Goal: Task Accomplishment & Management: Use online tool/utility

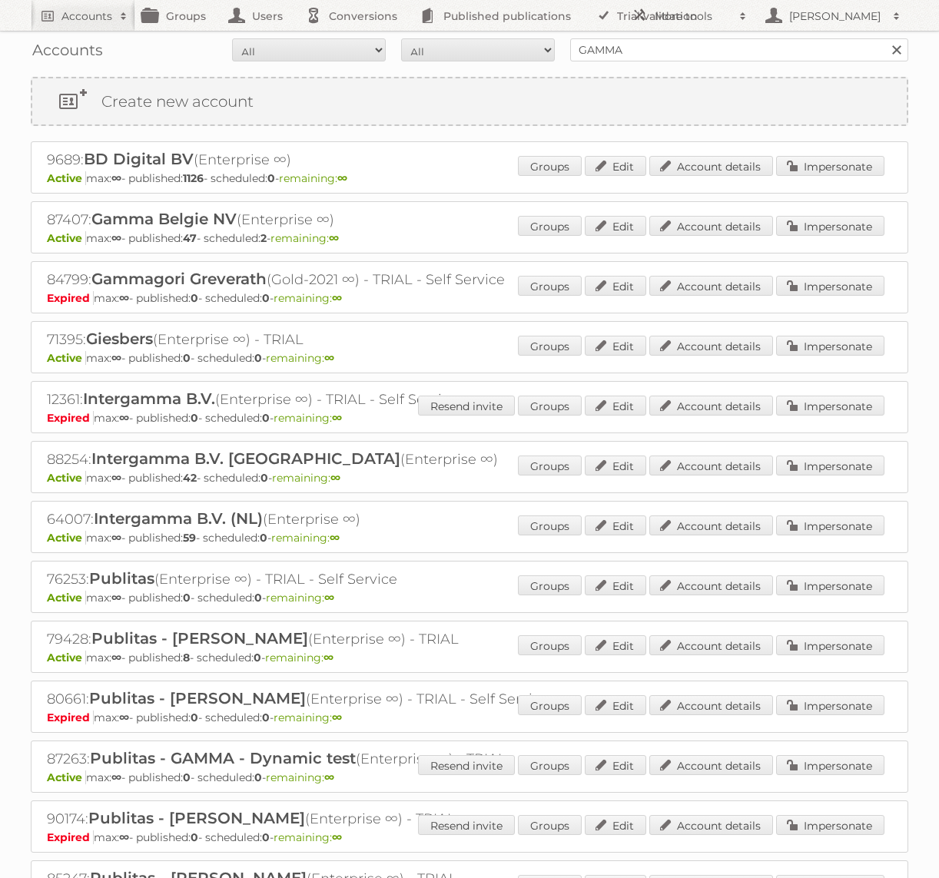
click at [631, 50] on input "GAMMA" at bounding box center [739, 49] width 338 height 23
type input "bol.com"
click at [884, 38] on input "Search" at bounding box center [895, 49] width 23 height 23
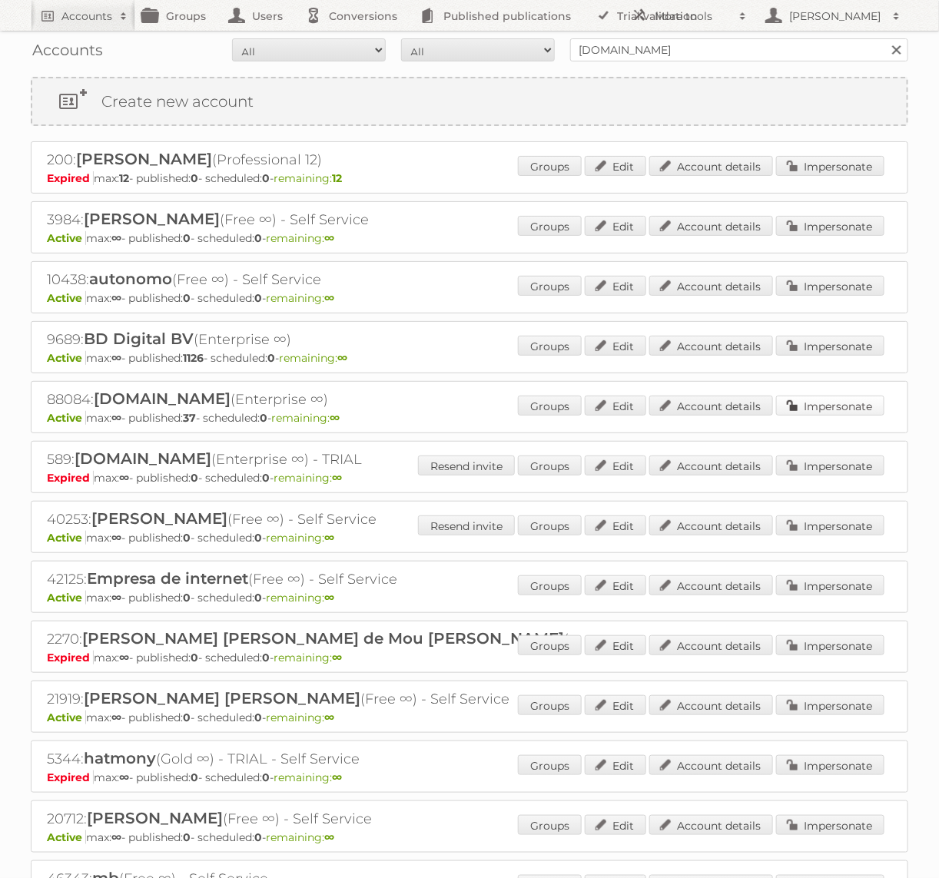
click at [807, 399] on link "Impersonate" at bounding box center [830, 406] width 108 height 20
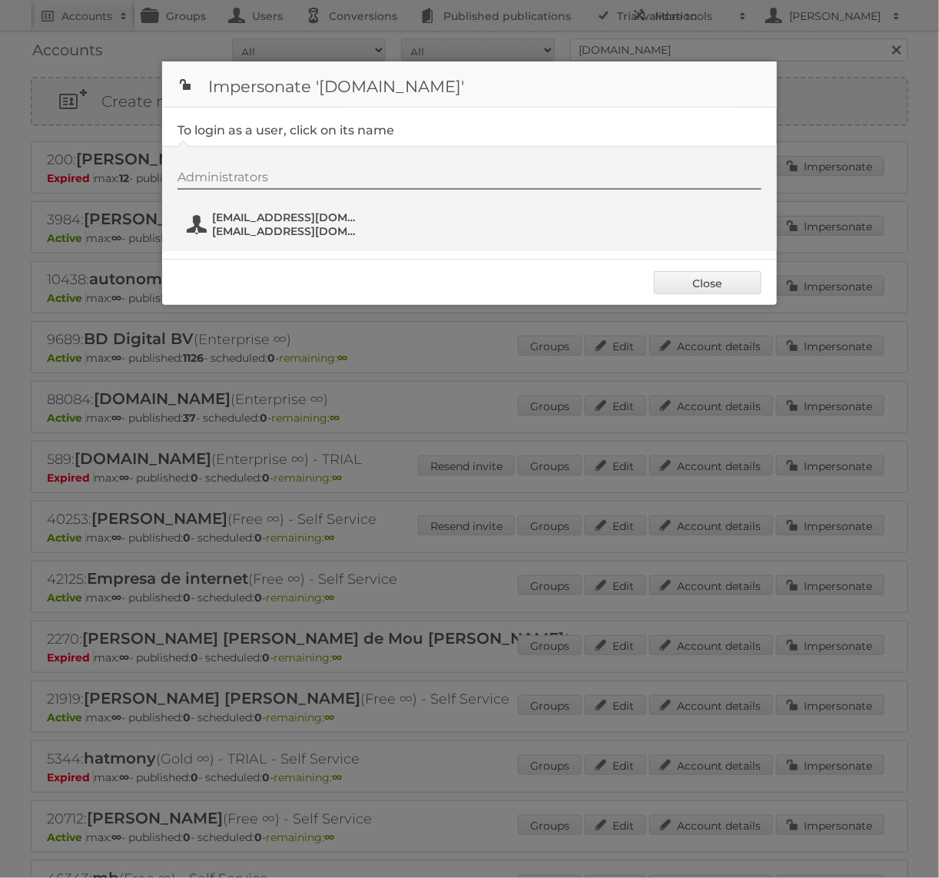
click at [299, 214] on span "fs+bol@publitas.com" at bounding box center [286, 217] width 149 height 14
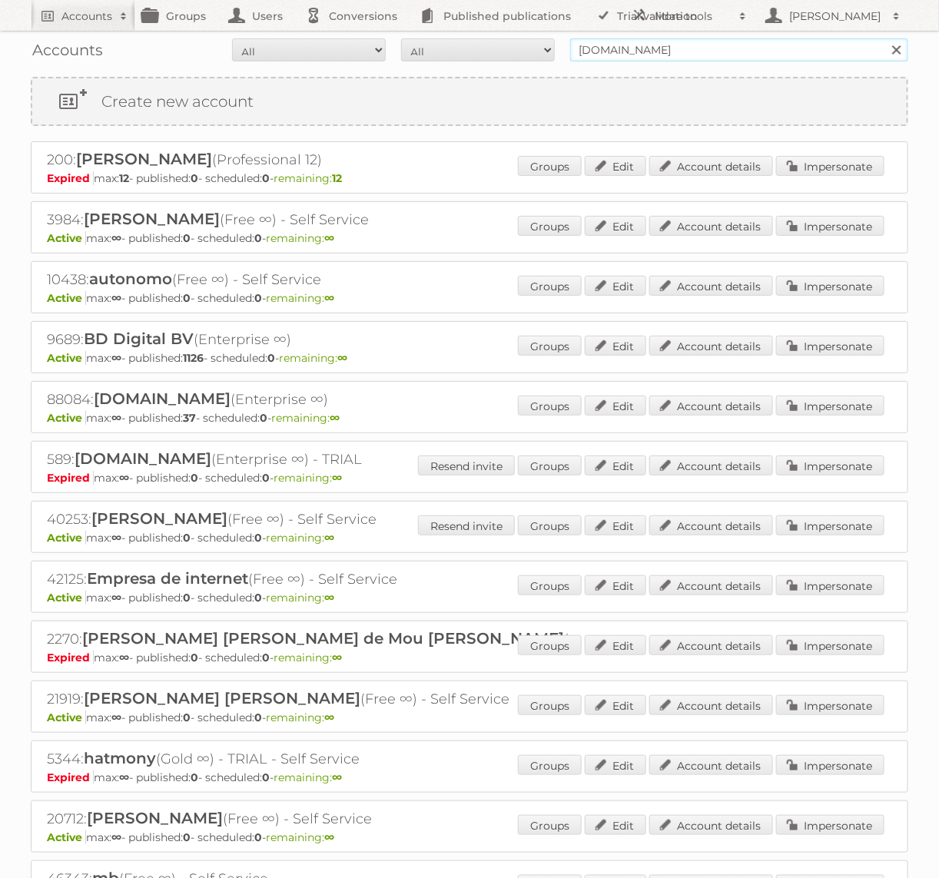
click at [614, 45] on input "bol.com" at bounding box center [739, 49] width 338 height 23
type input "b"
type input "GAMMA"
click at [884, 38] on input "Search" at bounding box center [895, 49] width 23 height 23
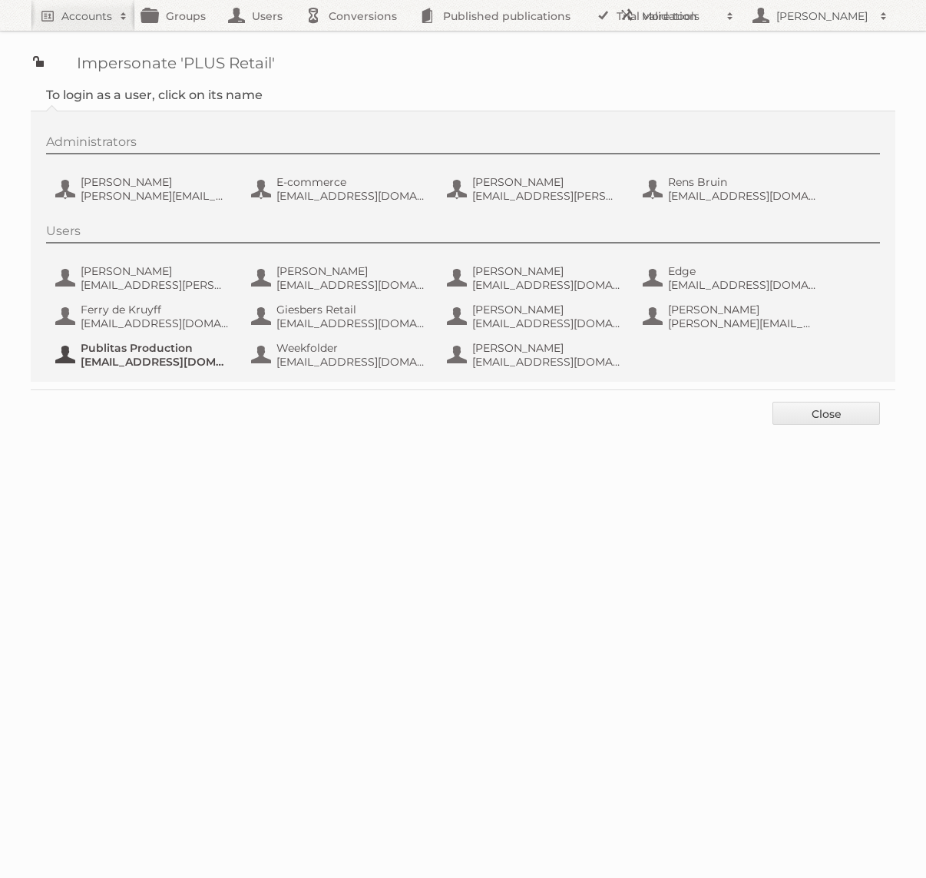
click at [164, 362] on span "[EMAIL_ADDRESS][DOMAIN_NAME]" at bounding box center [155, 362] width 149 height 14
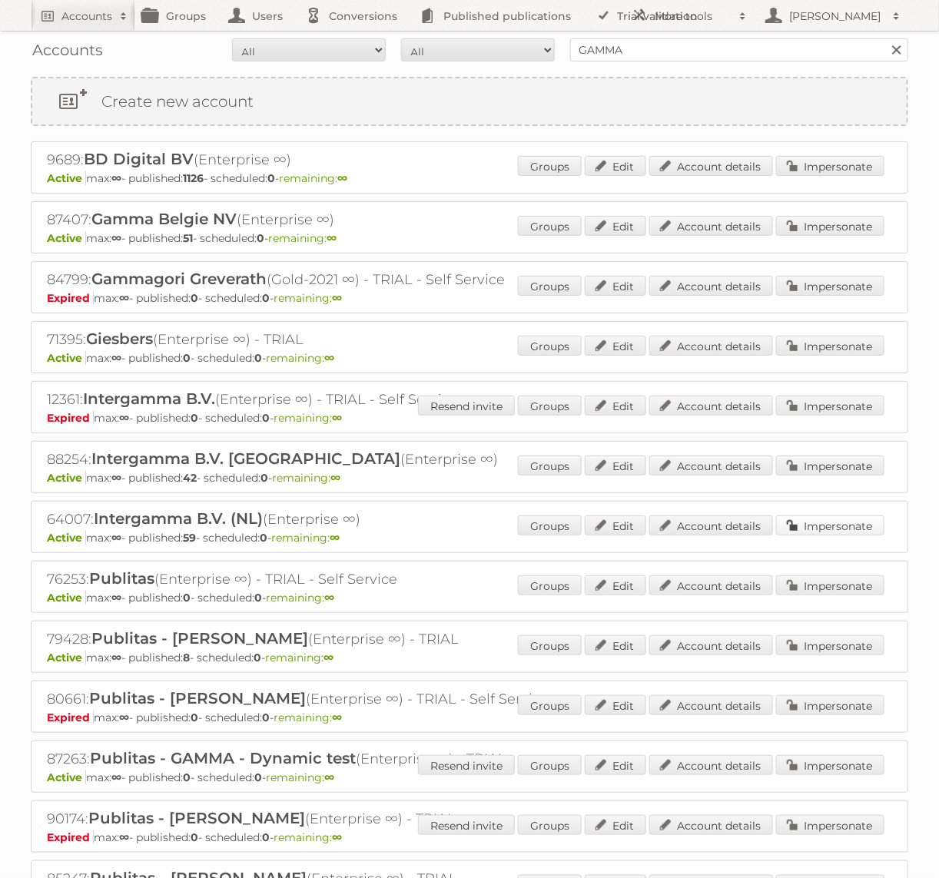
click at [820, 524] on link "Impersonate" at bounding box center [830, 525] width 108 height 20
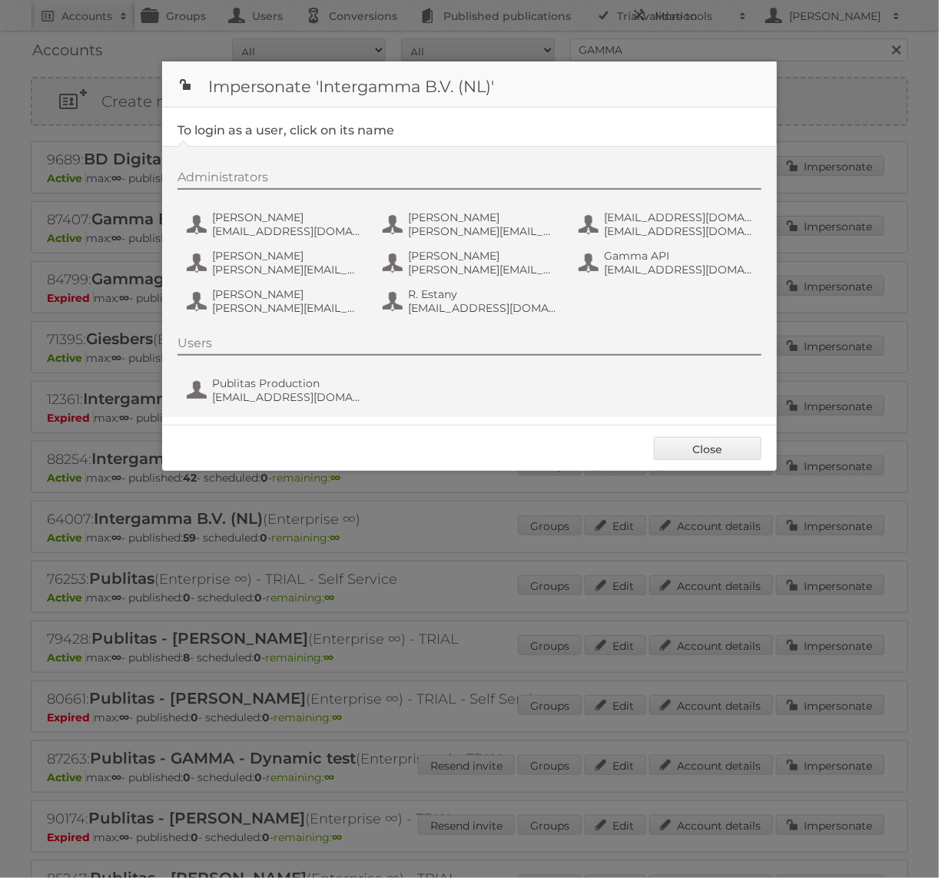
click at [270, 407] on div "Users Publitas Production [EMAIL_ADDRESS][DOMAIN_NAME]" at bounding box center [476, 373] width 599 height 74
click at [270, 397] on span "[EMAIL_ADDRESS][DOMAIN_NAME]" at bounding box center [286, 397] width 149 height 14
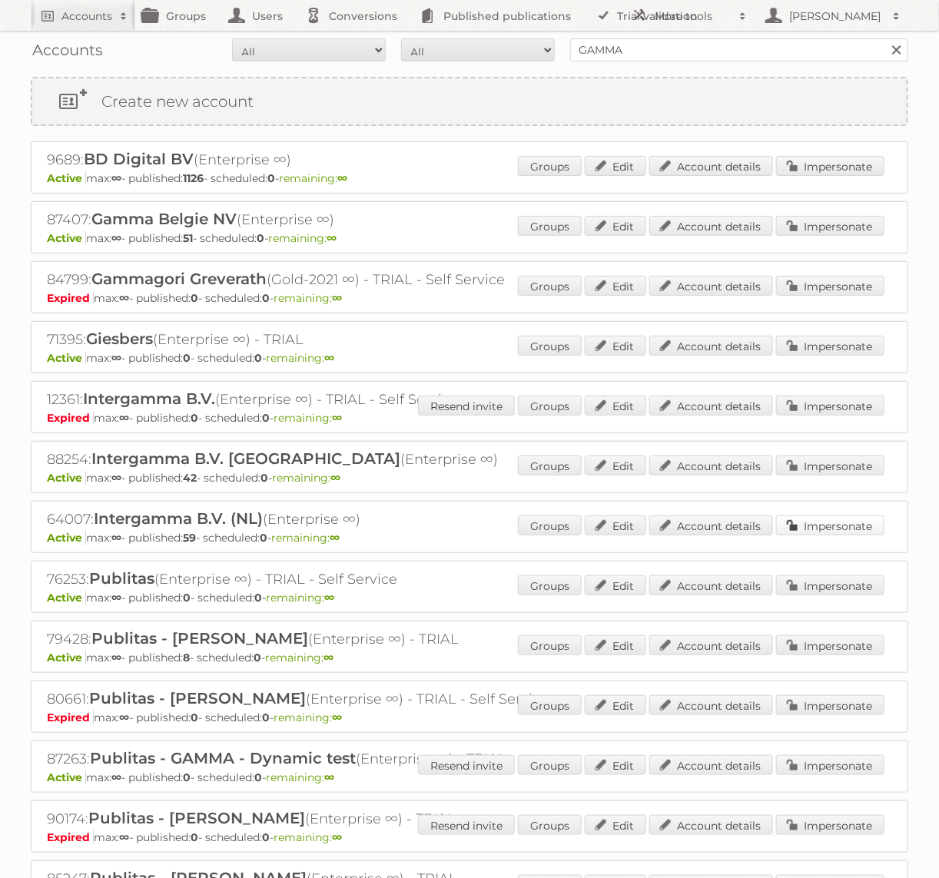
click at [827, 522] on link "Impersonate" at bounding box center [830, 525] width 108 height 20
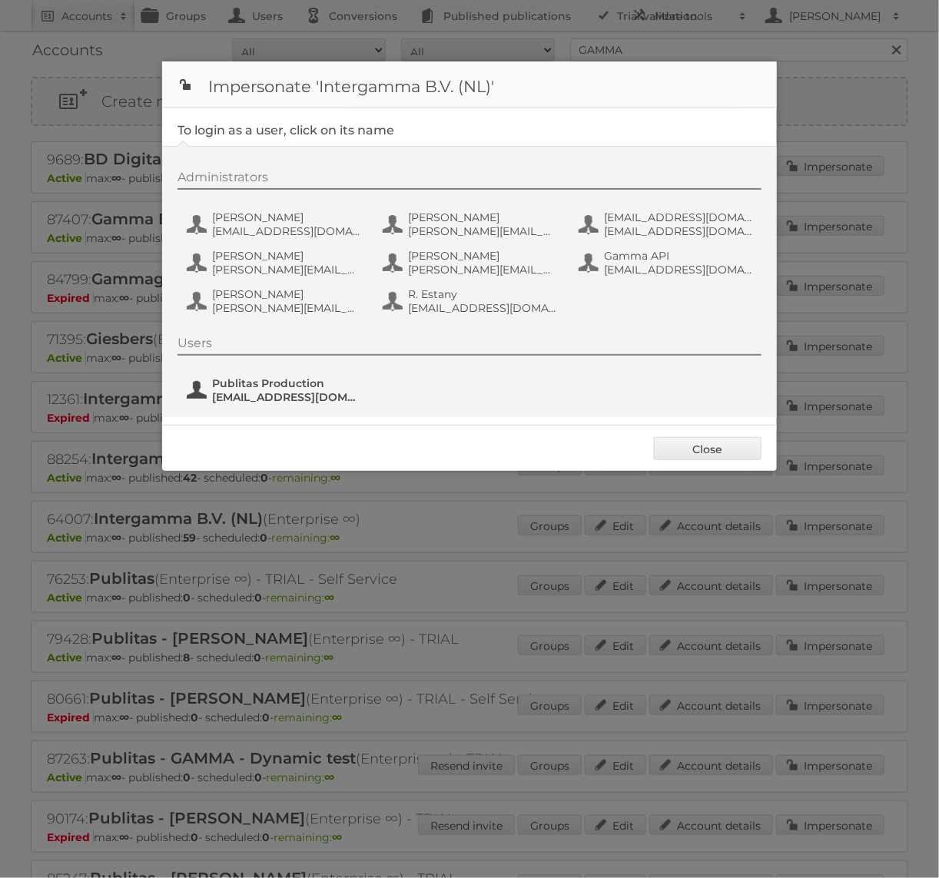
click at [320, 389] on span "Publitas Production" at bounding box center [286, 383] width 149 height 14
